Goal: Information Seeking & Learning: Check status

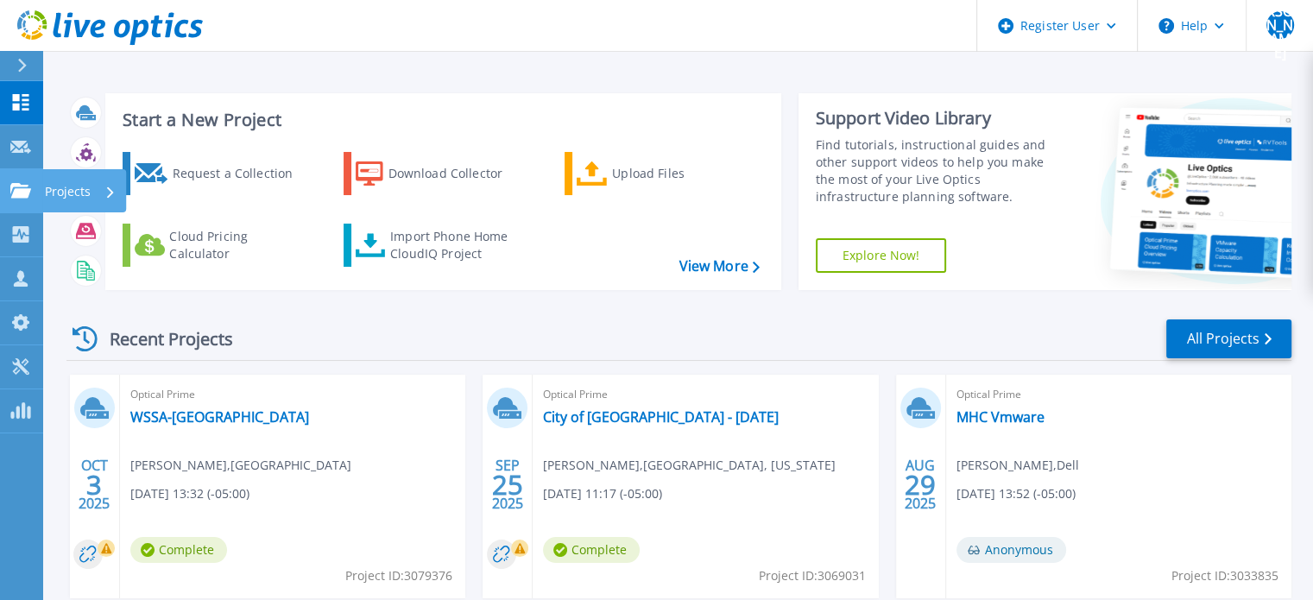
click at [25, 196] on icon at bounding box center [20, 190] width 21 height 15
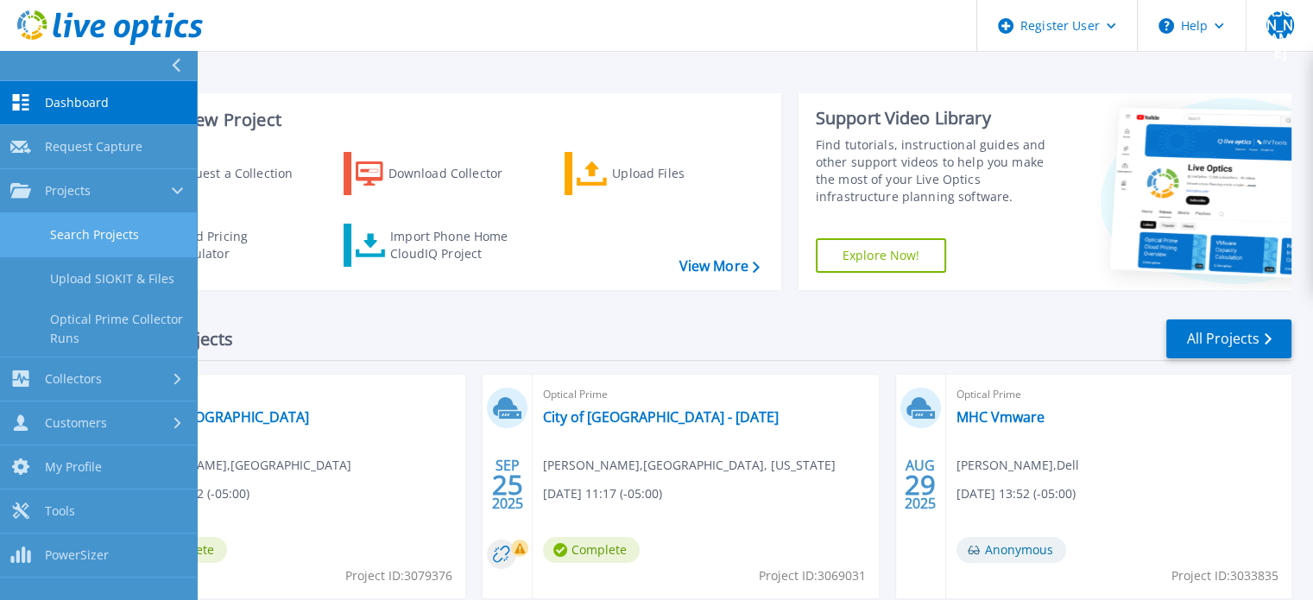
click at [35, 225] on link "Search Projects" at bounding box center [98, 235] width 197 height 44
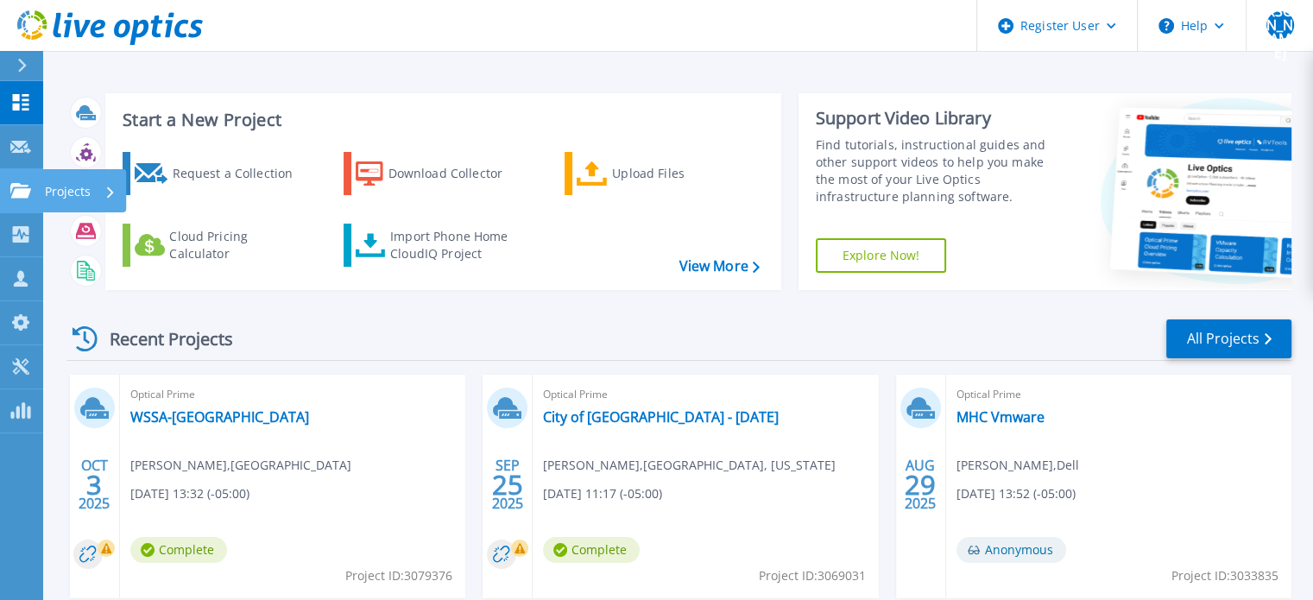
click at [17, 184] on icon at bounding box center [20, 190] width 21 height 15
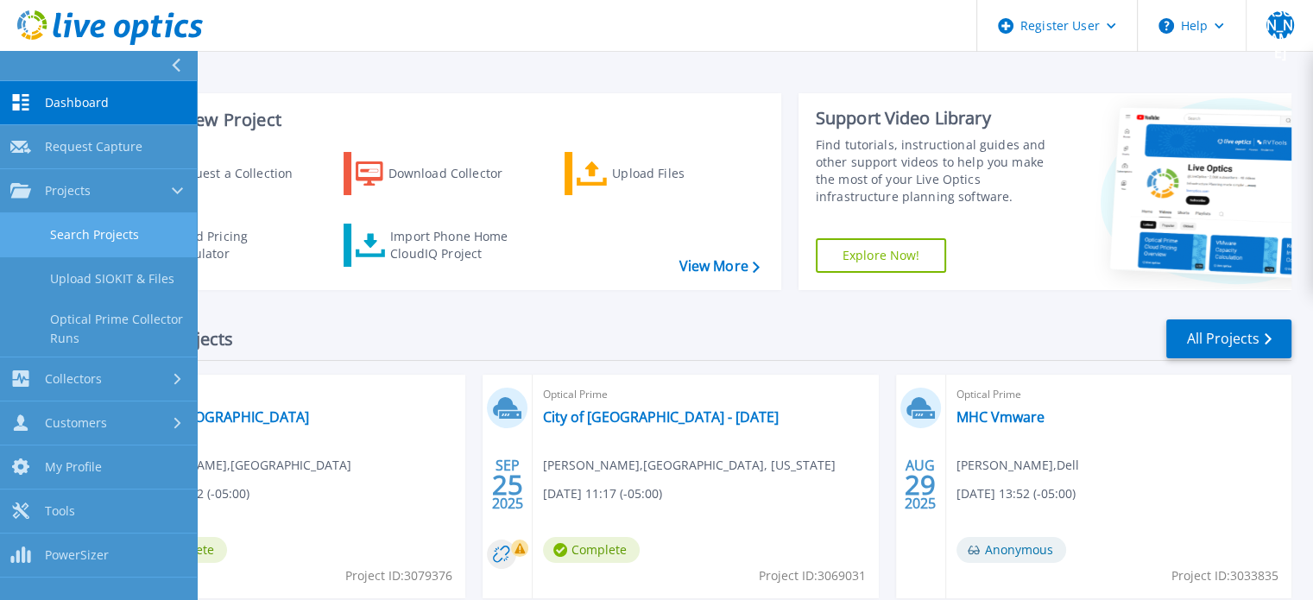
click at [81, 251] on link "Search Projects" at bounding box center [98, 235] width 197 height 44
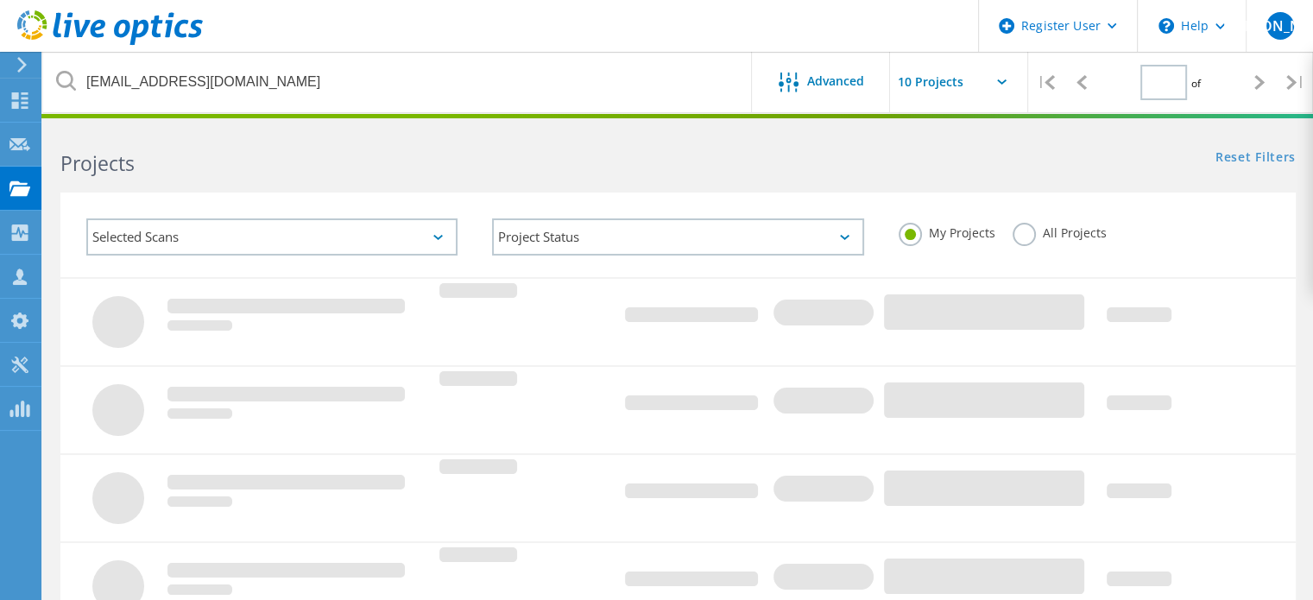
type input "1"
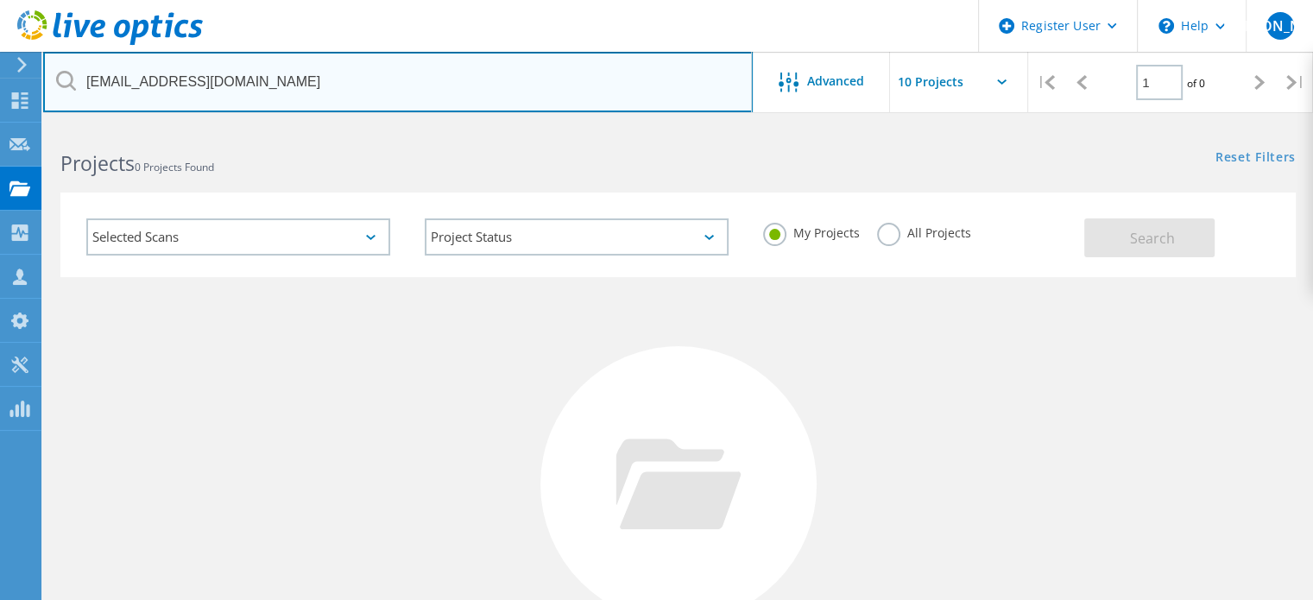
click at [278, 77] on input "djkeele@milwaukee.gov" at bounding box center [398, 82] width 710 height 60
paste input "scott.leblanc@jeffersoncountytx"
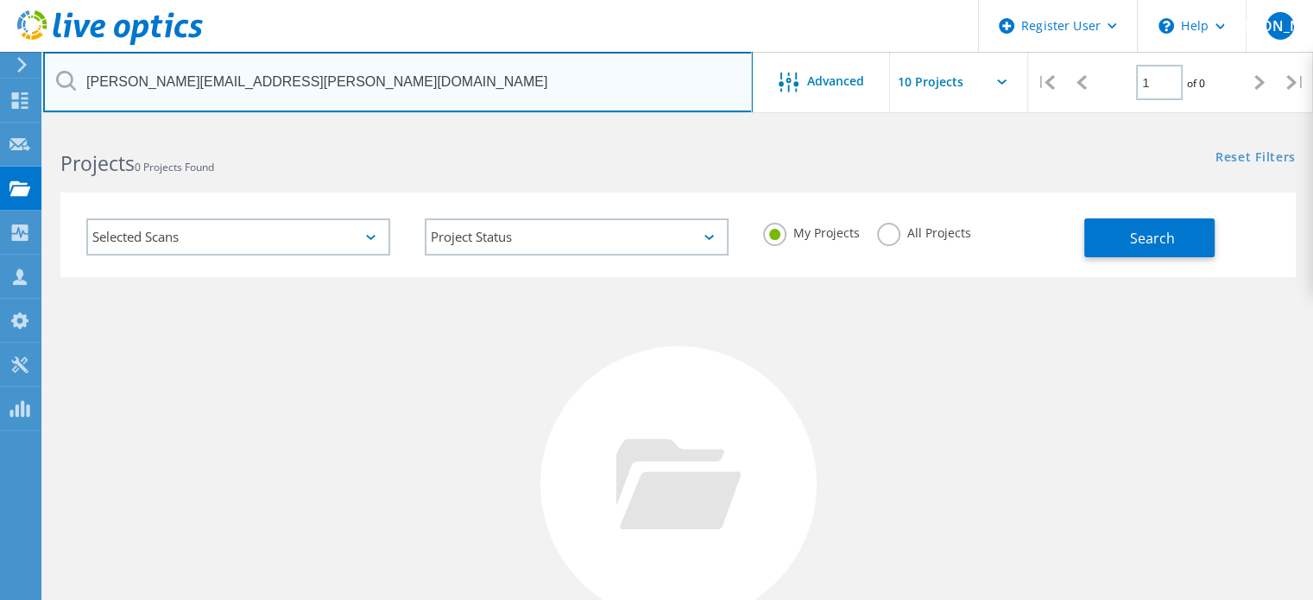
type input "[PERSON_NAME][EMAIL_ADDRESS][PERSON_NAME][DOMAIN_NAME]"
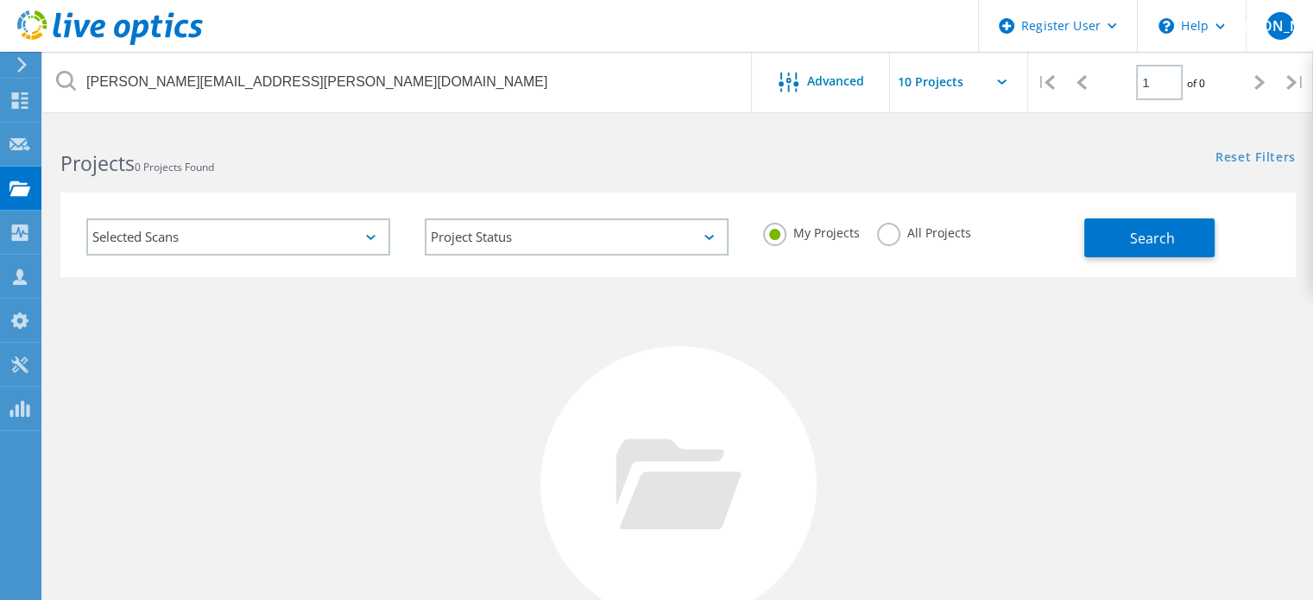
click at [890, 239] on label "All Projects" at bounding box center [924, 231] width 94 height 16
click at [0, 0] on input "All Projects" at bounding box center [0, 0] width 0 height 0
click at [1149, 231] on span "Search" at bounding box center [1152, 238] width 45 height 19
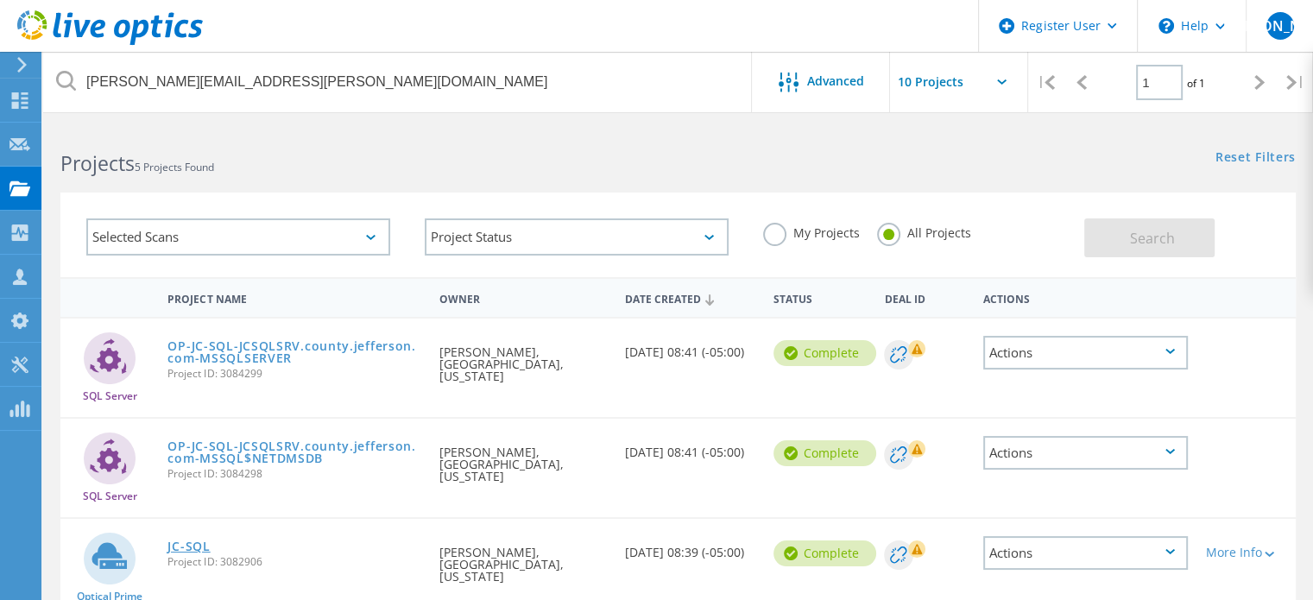
click at [176, 541] on link "JC-SQL" at bounding box center [189, 547] width 42 height 12
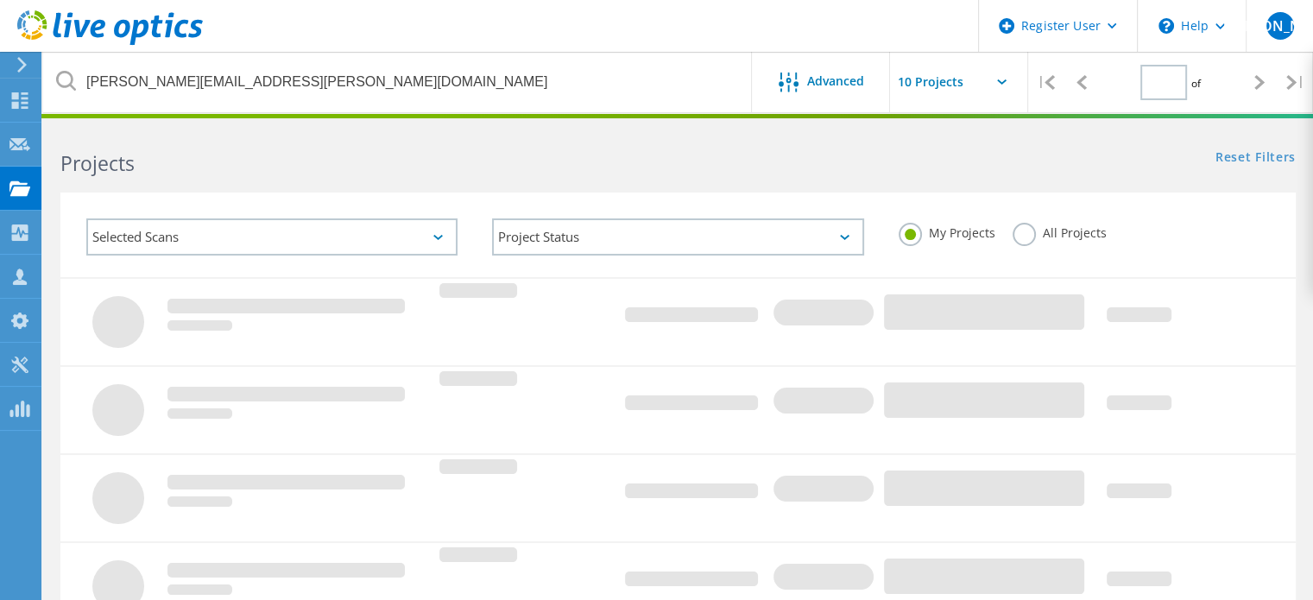
type input "1"
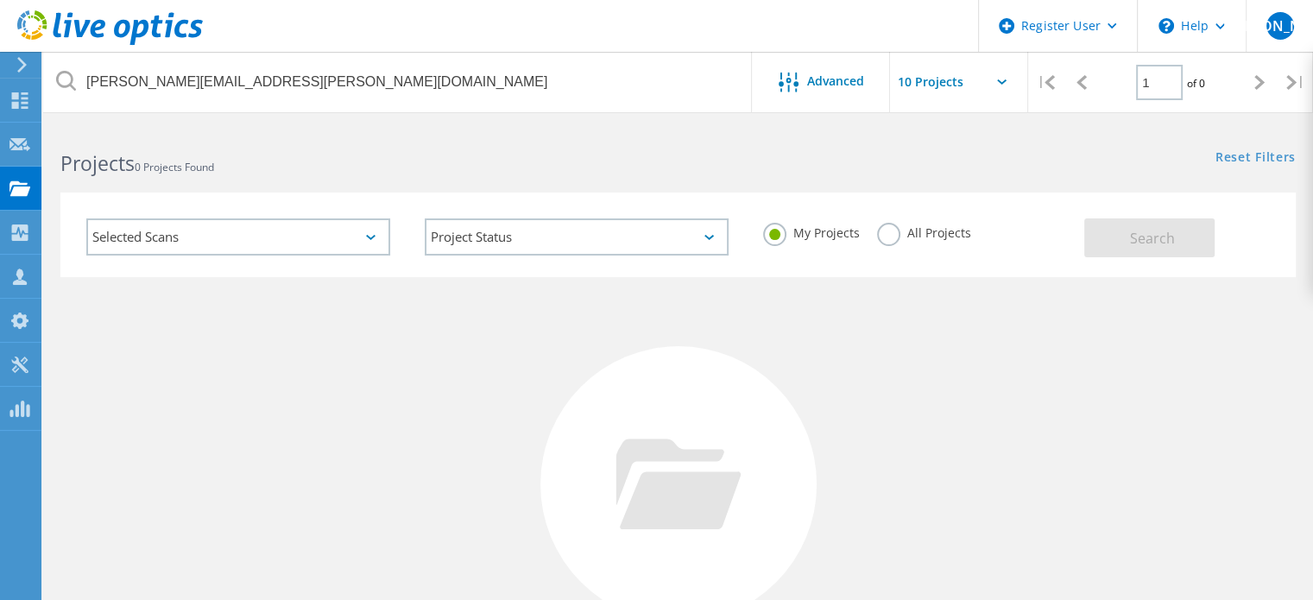
click at [886, 234] on label "All Projects" at bounding box center [924, 231] width 94 height 16
click at [0, 0] on input "All Projects" at bounding box center [0, 0] width 0 height 0
click at [1171, 236] on span "Search" at bounding box center [1152, 238] width 45 height 19
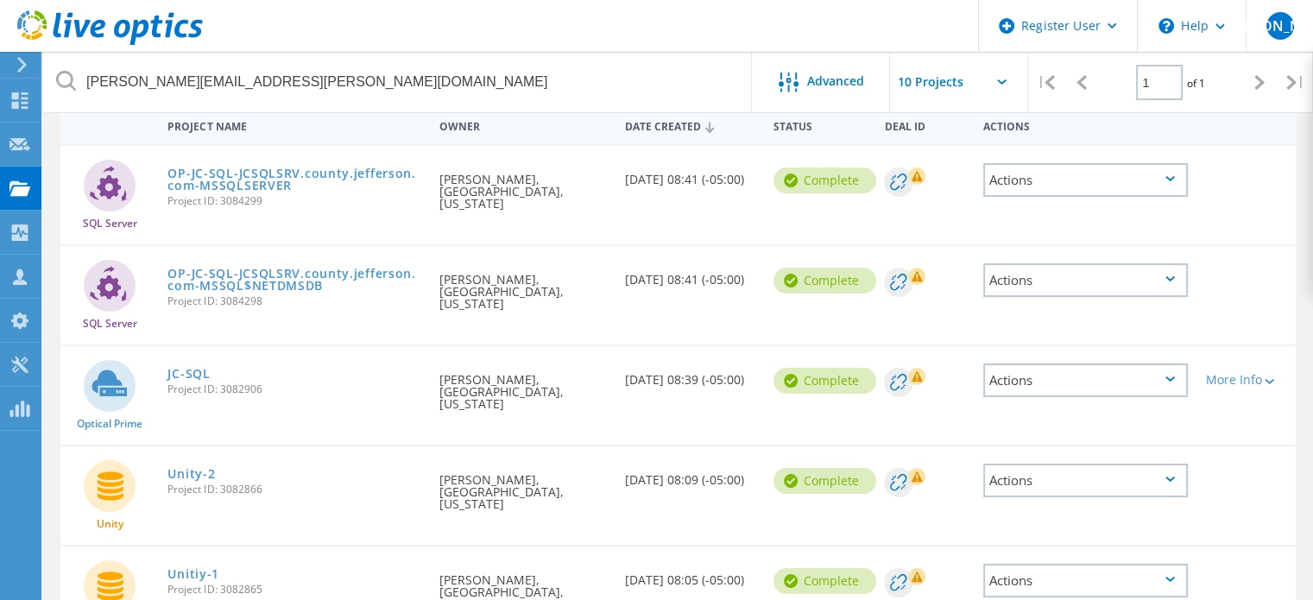
scroll to position [224, 0]
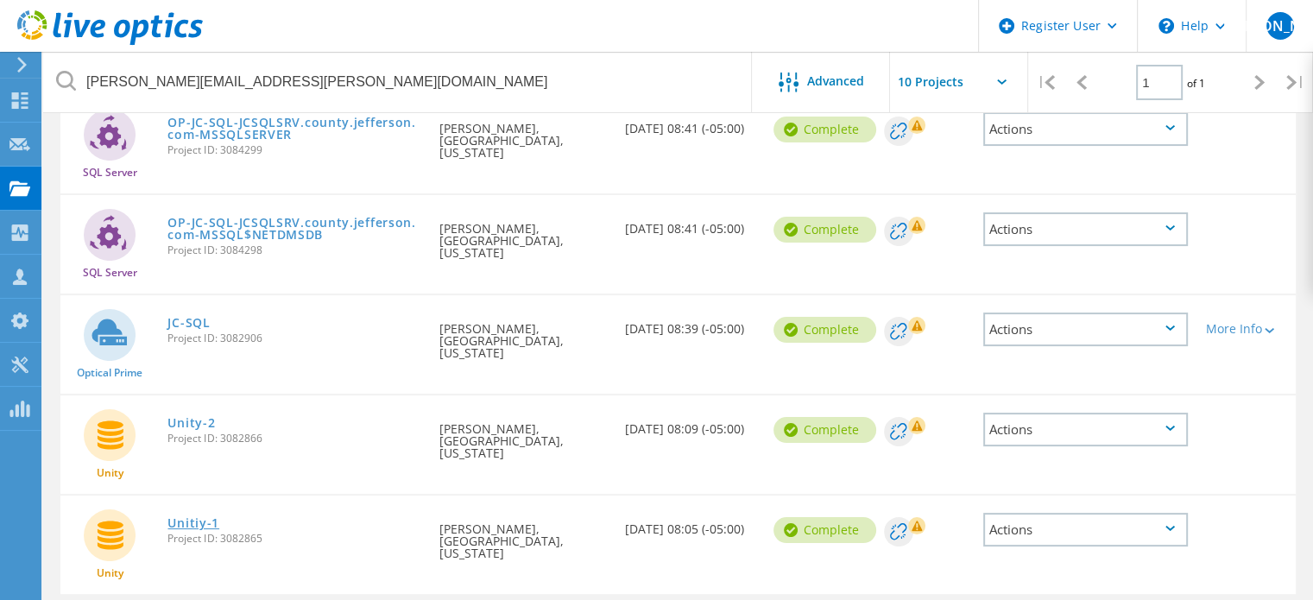
click at [199, 517] on link "Unitiy-1" at bounding box center [194, 523] width 52 height 12
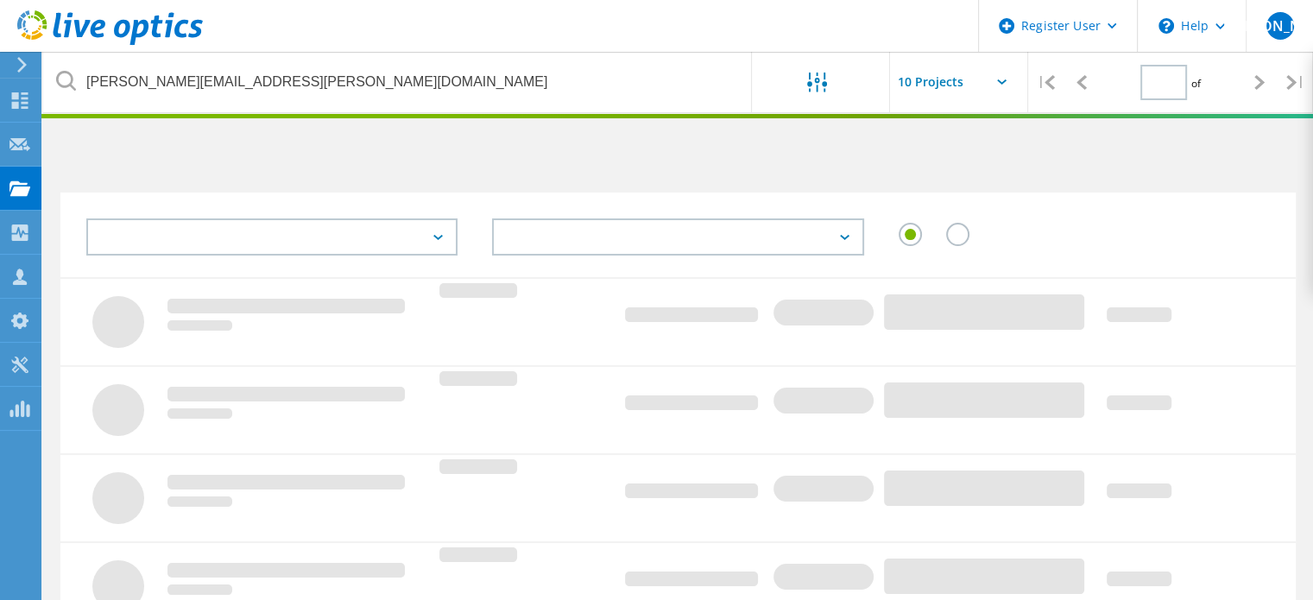
type input "1"
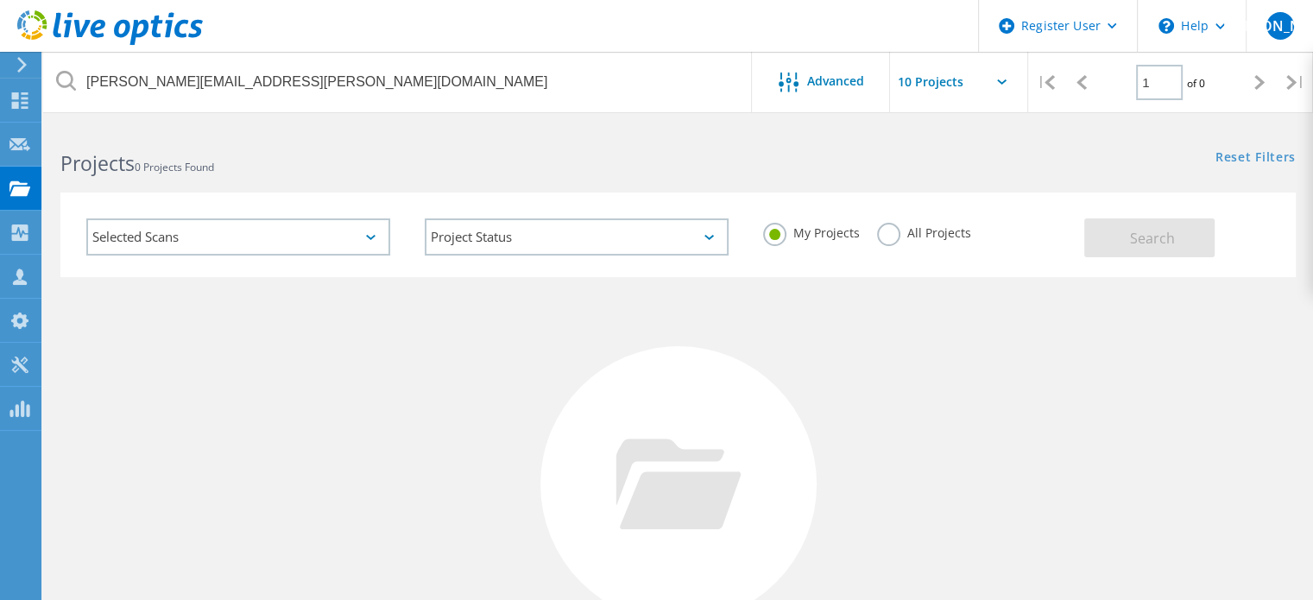
click at [895, 228] on label "All Projects" at bounding box center [924, 231] width 94 height 16
click at [0, 0] on input "All Projects" at bounding box center [0, 0] width 0 height 0
click at [1138, 257] on div "Selected Scans Project Status In Progress Complete Published Anonymous Archived…" at bounding box center [678, 235] width 1236 height 85
click at [1094, 237] on button "Search" at bounding box center [1150, 237] width 130 height 39
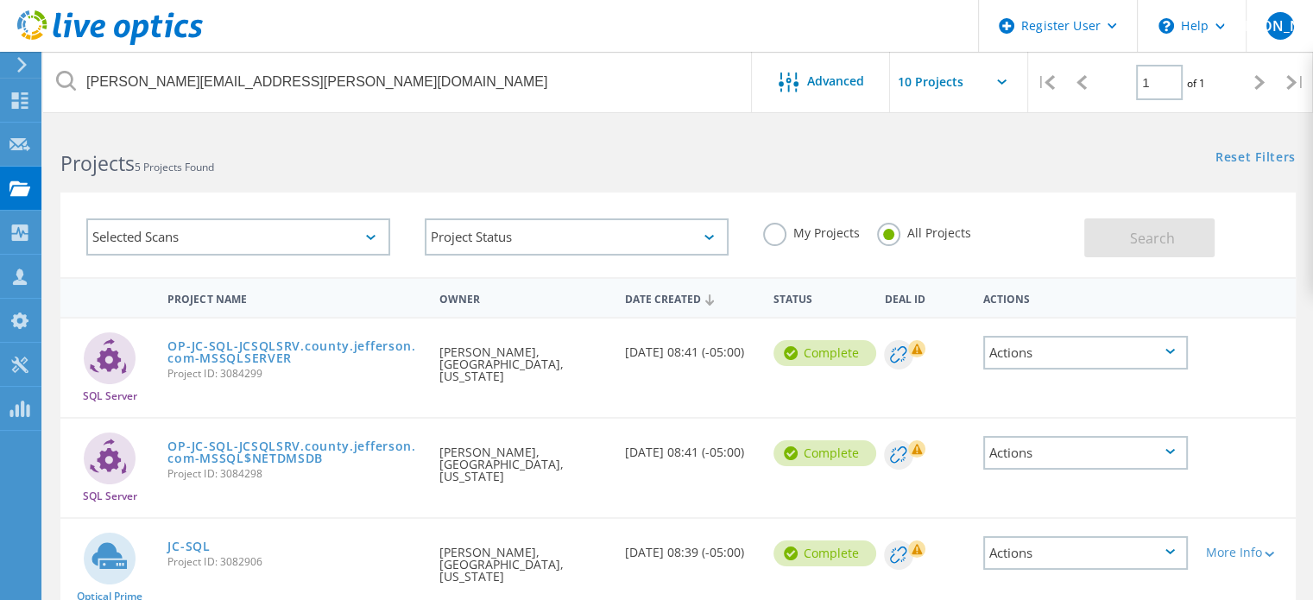
scroll to position [224, 0]
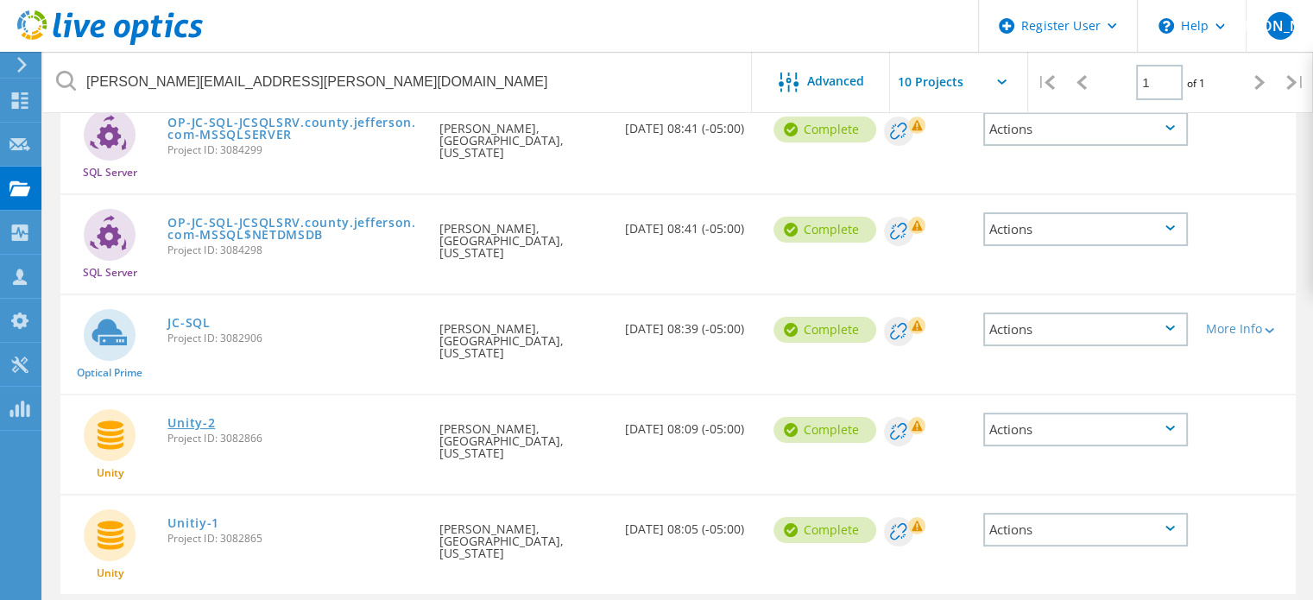
click at [182, 417] on link "Unity-2" at bounding box center [191, 423] width 47 height 12
